Goal: Task Accomplishment & Management: Use online tool/utility

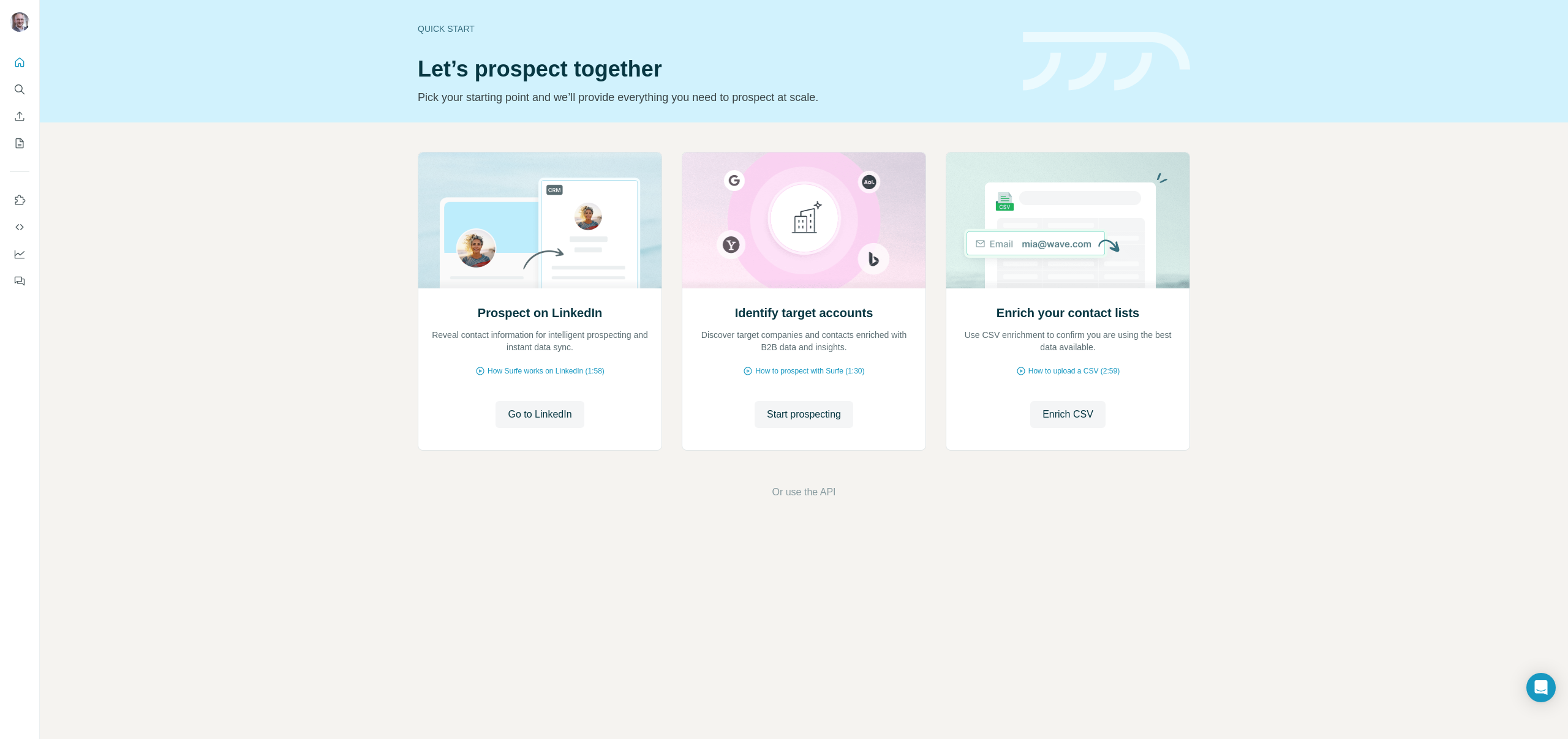
click at [276, 247] on div "Prospect on LinkedIn Reveal contact information for intelligent prospecting and…" at bounding box center [804, 326] width 1528 height 407
click at [274, 251] on div "Prospect on LinkedIn Reveal contact information for intelligent prospecting and…" at bounding box center [804, 326] width 1528 height 407
click at [810, 414] on span "Start prospecting" at bounding box center [804, 414] width 74 height 14
click at [526, 418] on span "Go to LinkedIn" at bounding box center [540, 414] width 64 height 14
click at [160, 287] on div "Prospect on LinkedIn Reveal contact information for intelligent prospecting and…" at bounding box center [804, 326] width 1528 height 407
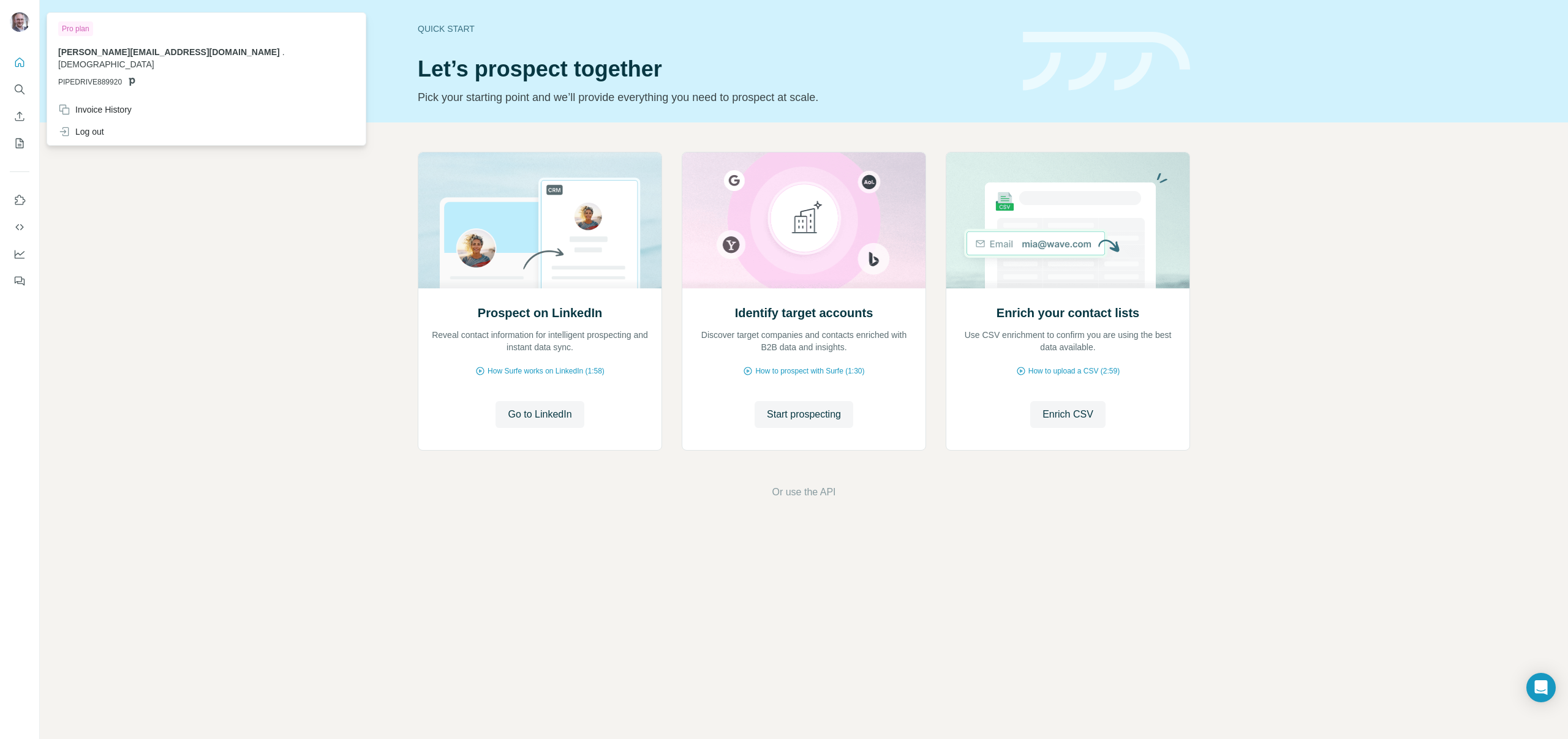
click at [32, 12] on div at bounding box center [21, 23] width 36 height 40
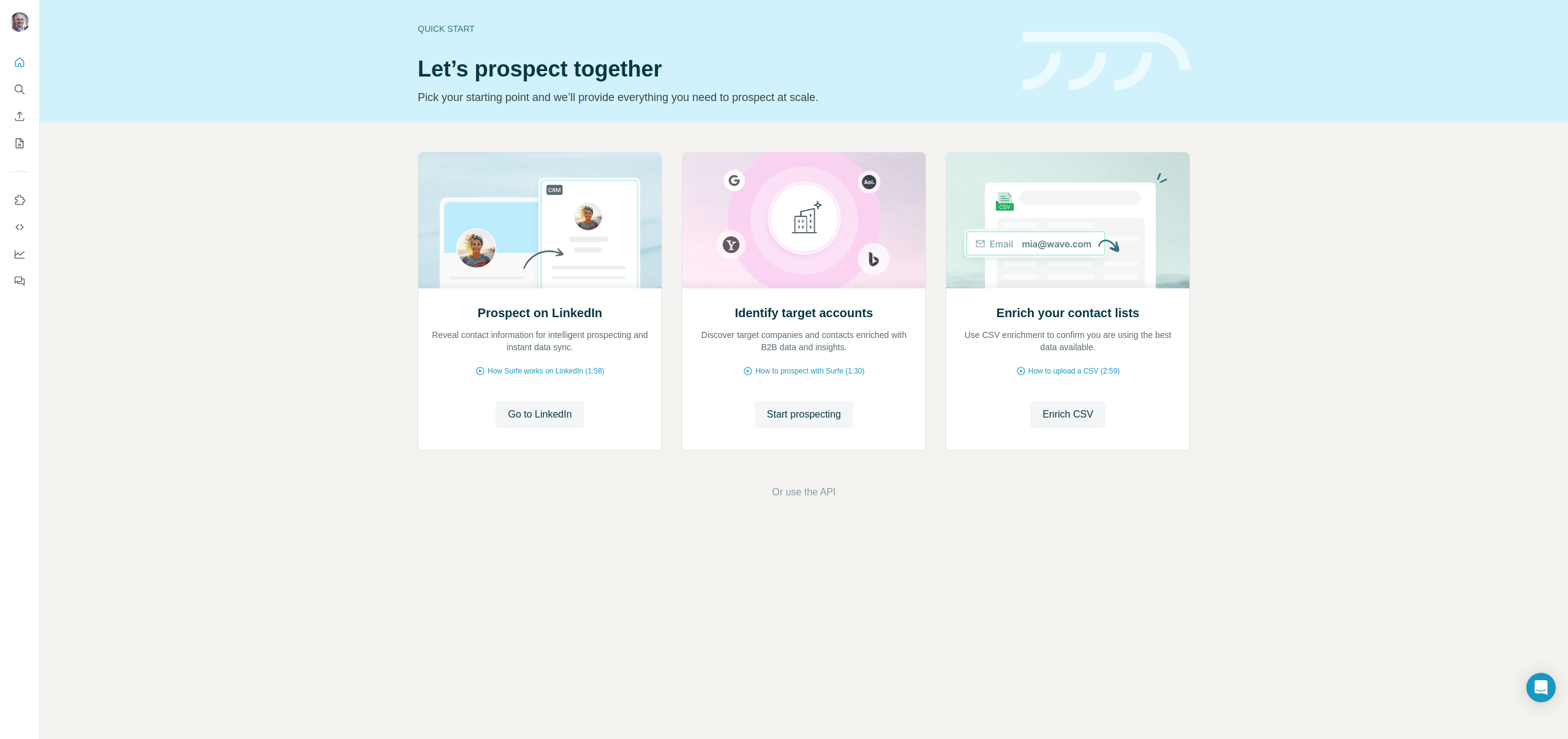
click at [17, 15] on img at bounding box center [19, 22] width 20 height 20
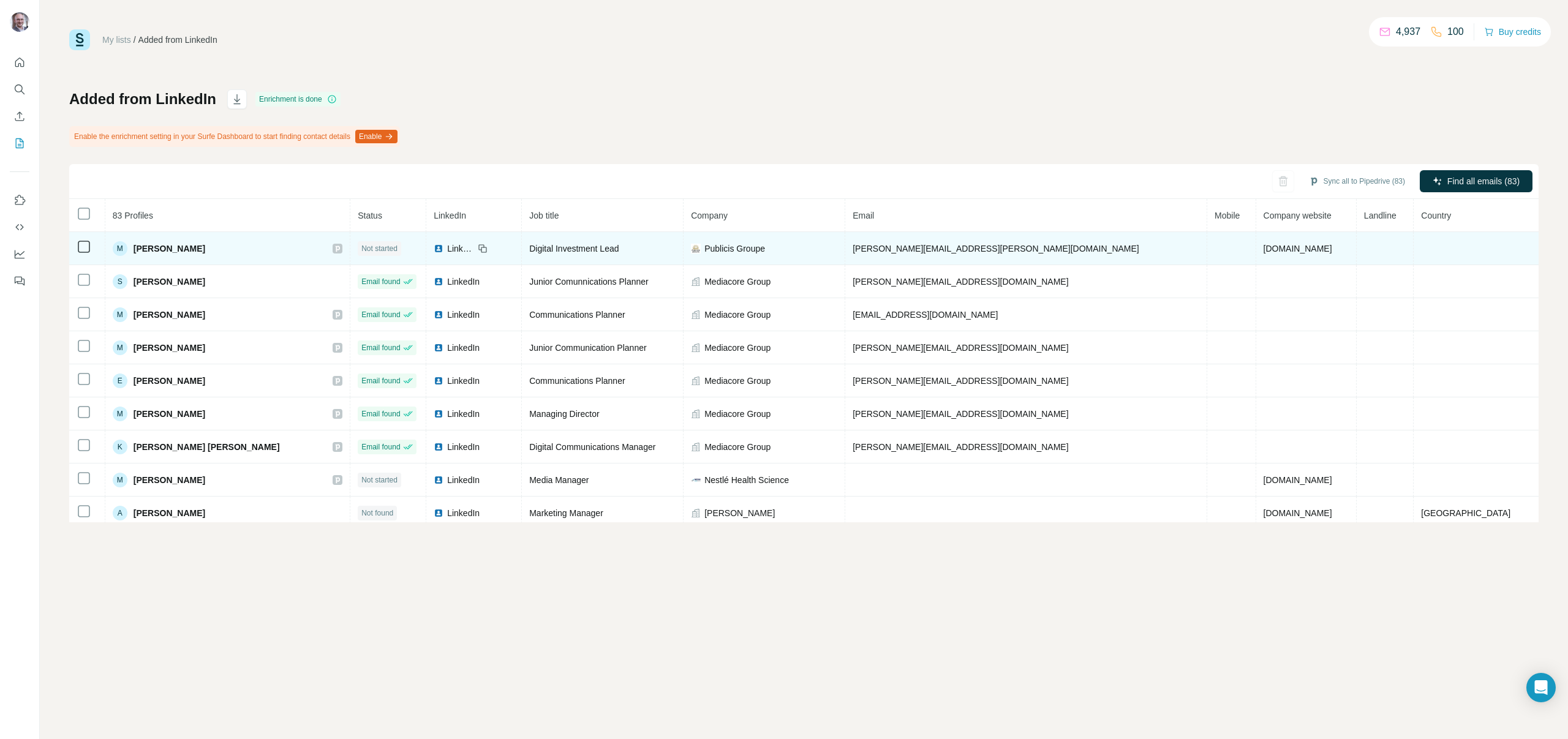
click at [1060, 247] on td "michal.wilczynski@publicisgroupe.com" at bounding box center [1026, 249] width 362 height 33
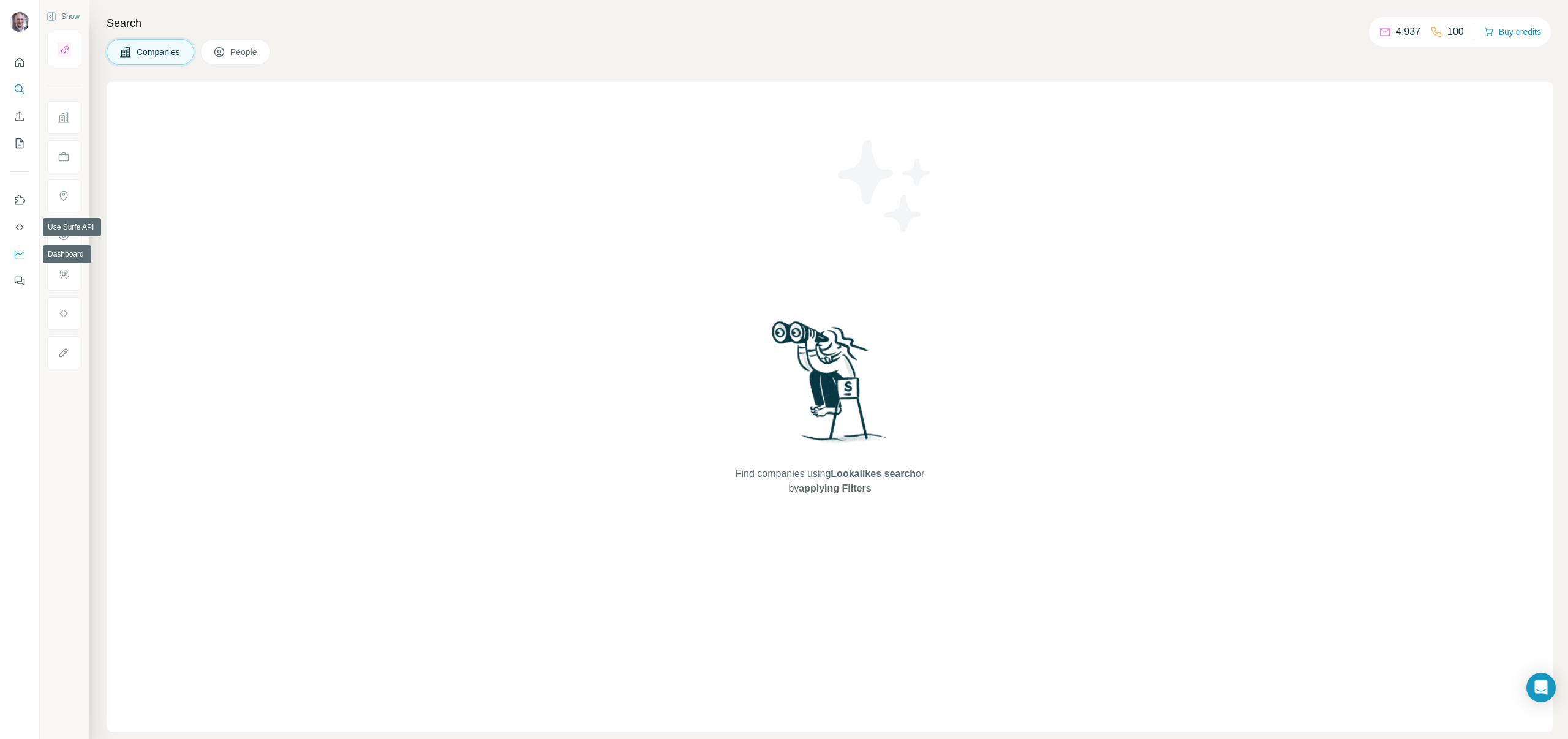
click at [26, 251] on button "Dashboard" at bounding box center [19, 254] width 20 height 22
